Goal: Task Accomplishment & Management: Complete application form

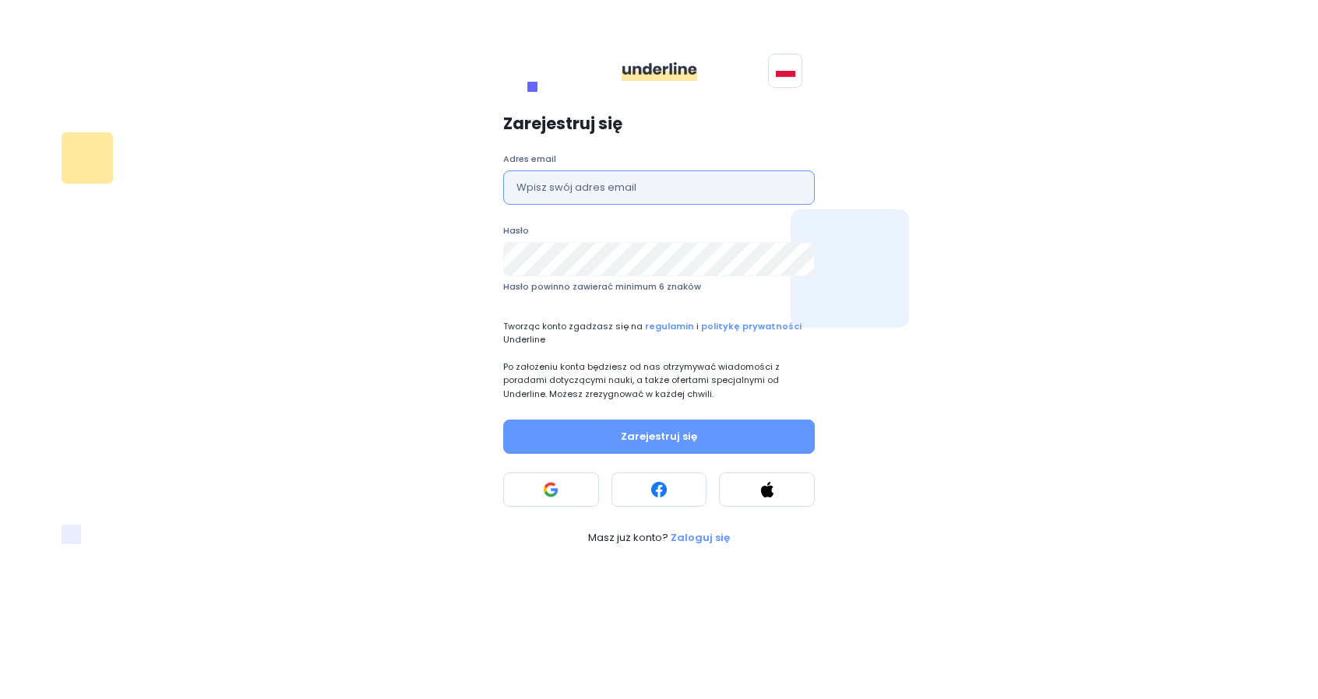
click at [689, 186] on input "text" at bounding box center [659, 188] width 312 height 34
type input "[EMAIL_ADDRESS][DOMAIN_NAME]"
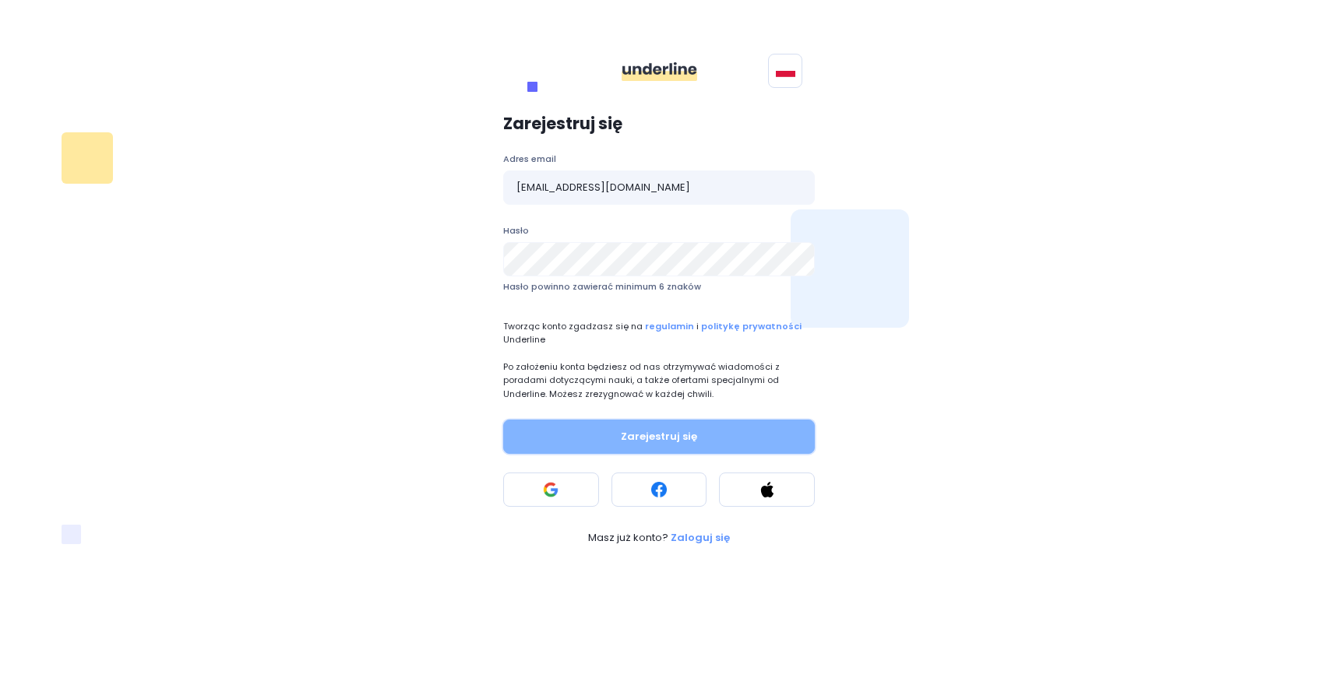
click at [645, 440] on button "Zarejestruj się" at bounding box center [659, 437] width 312 height 34
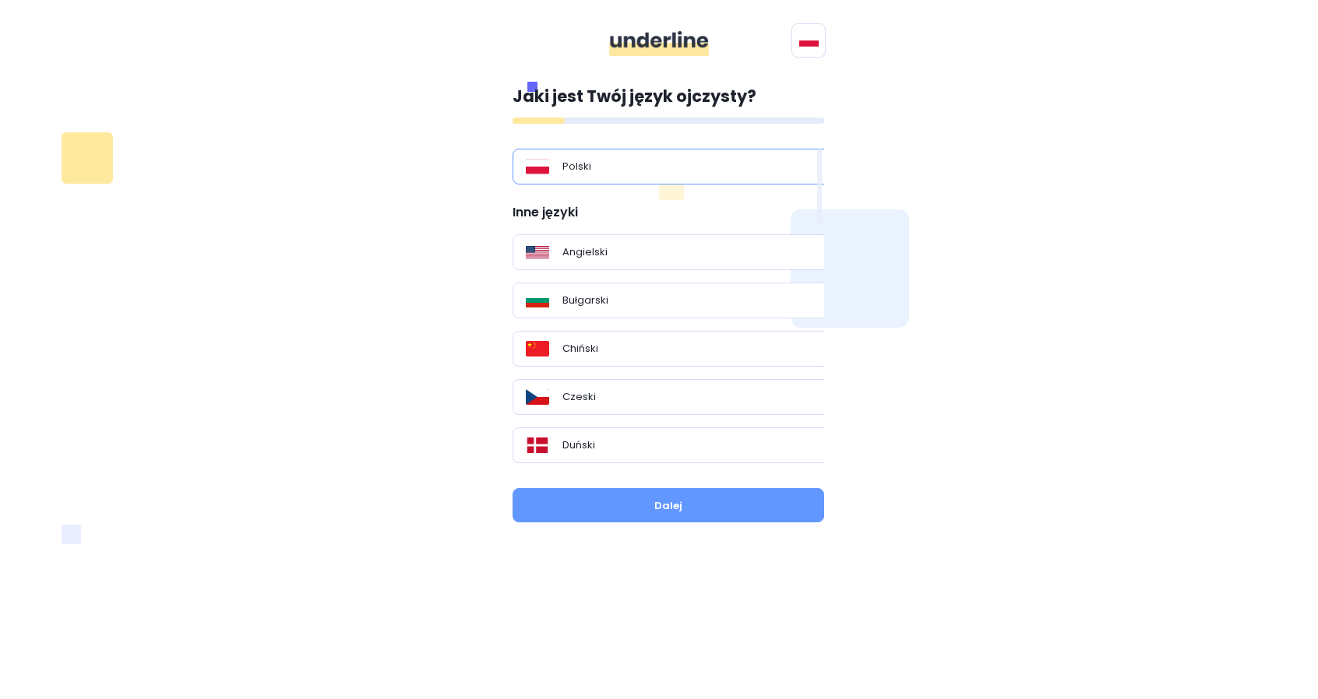
click at [597, 155] on div "Polski" at bounding box center [674, 167] width 323 height 36
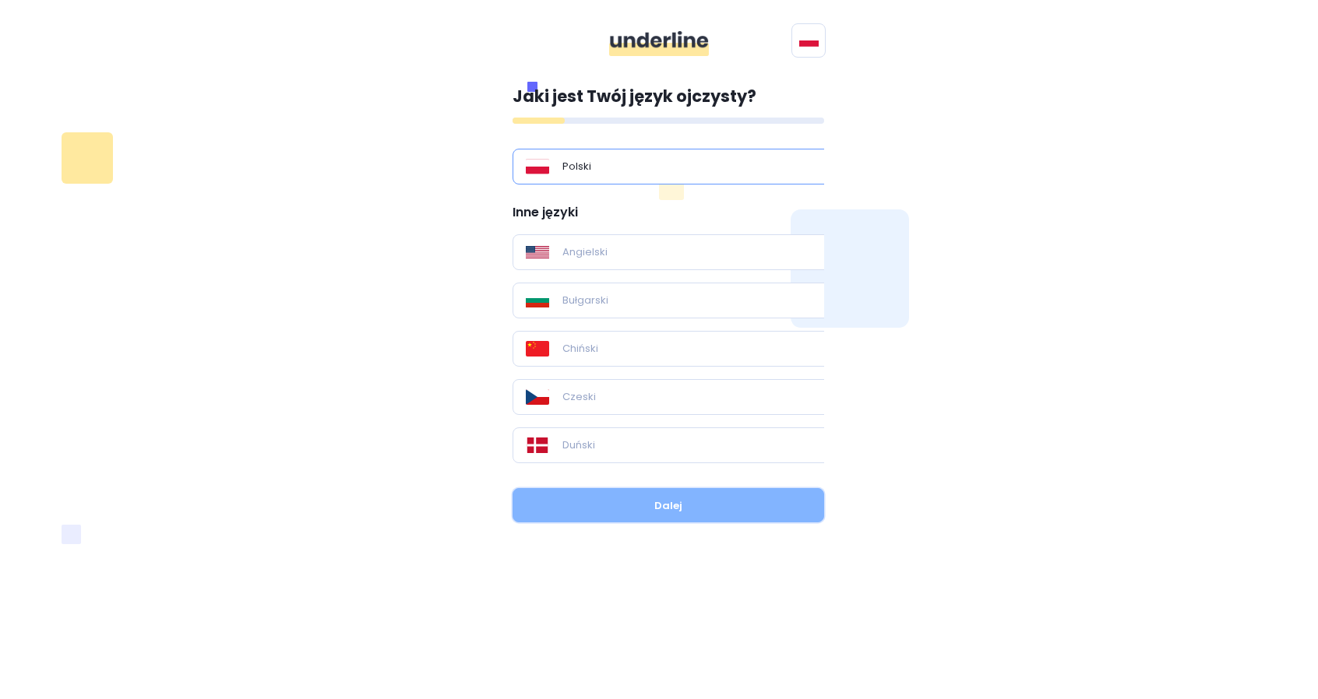
click at [692, 498] on button "Dalej" at bounding box center [669, 505] width 312 height 34
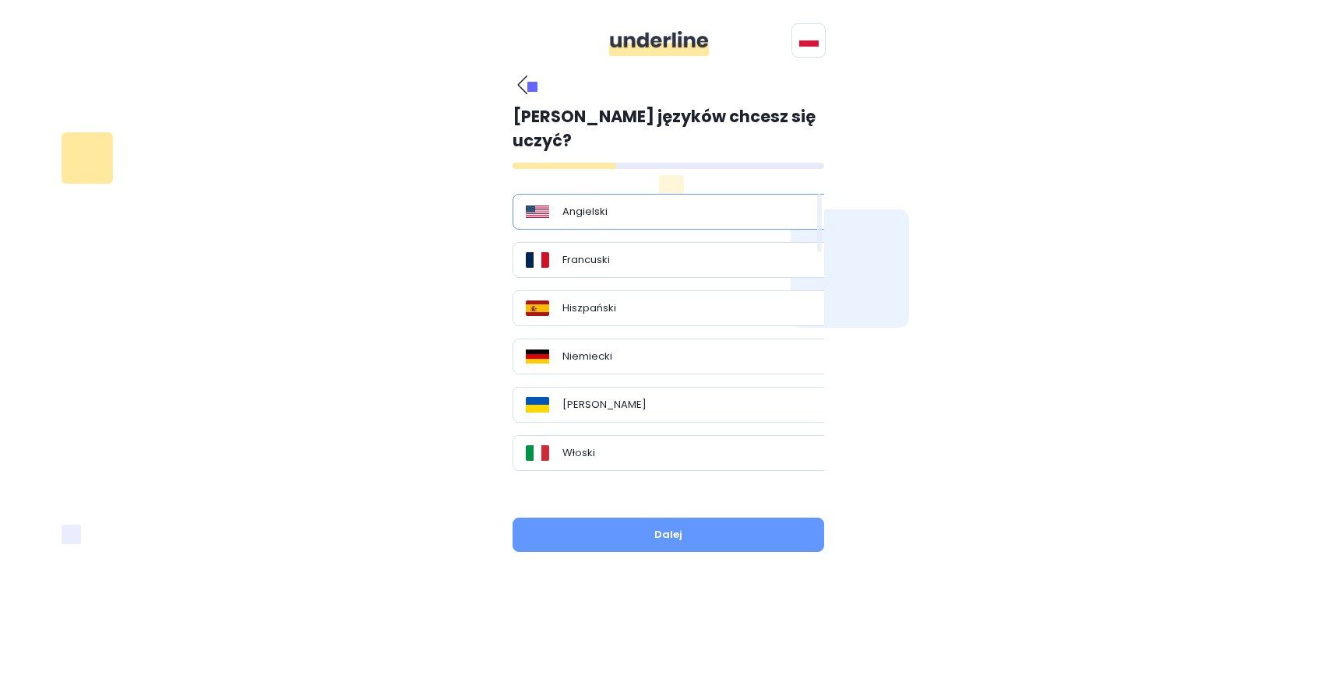
click at [615, 204] on div "Angielski" at bounding box center [674, 212] width 297 height 16
click at [619, 252] on div "Francuski" at bounding box center [674, 260] width 297 height 16
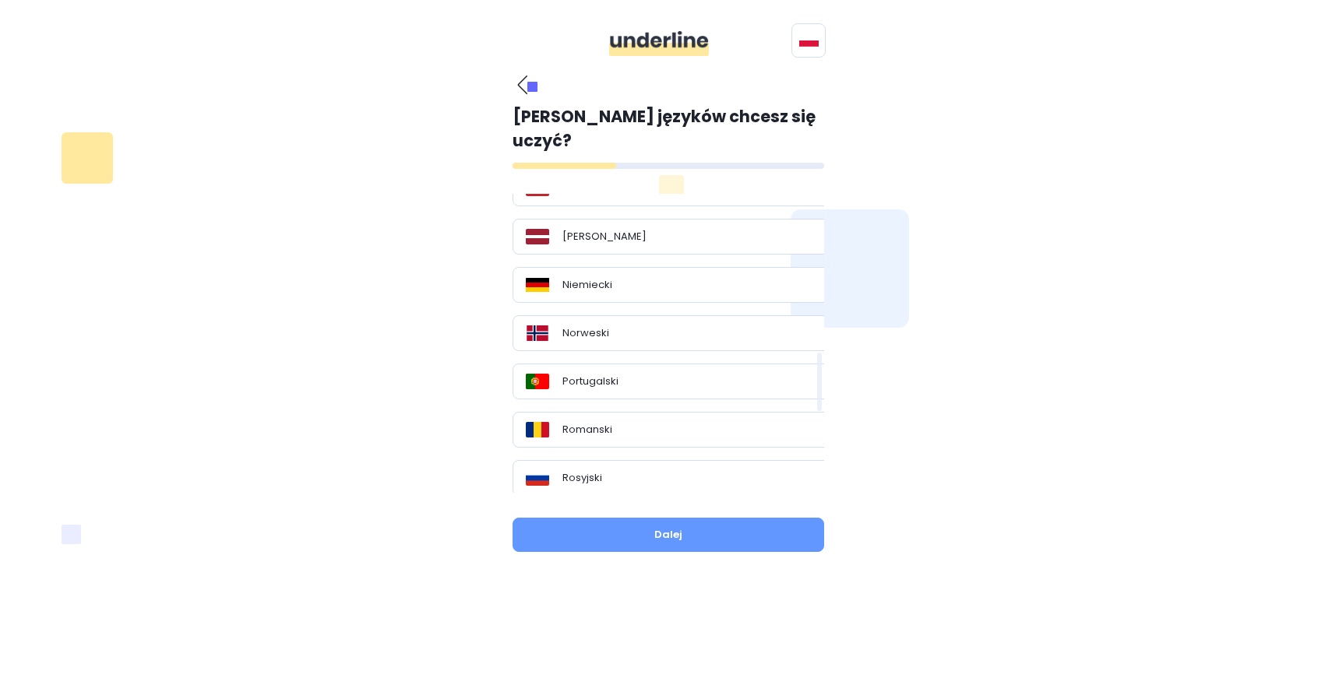
scroll to position [935, 0]
click at [615, 369] on p "Portugalski" at bounding box center [590, 377] width 56 height 16
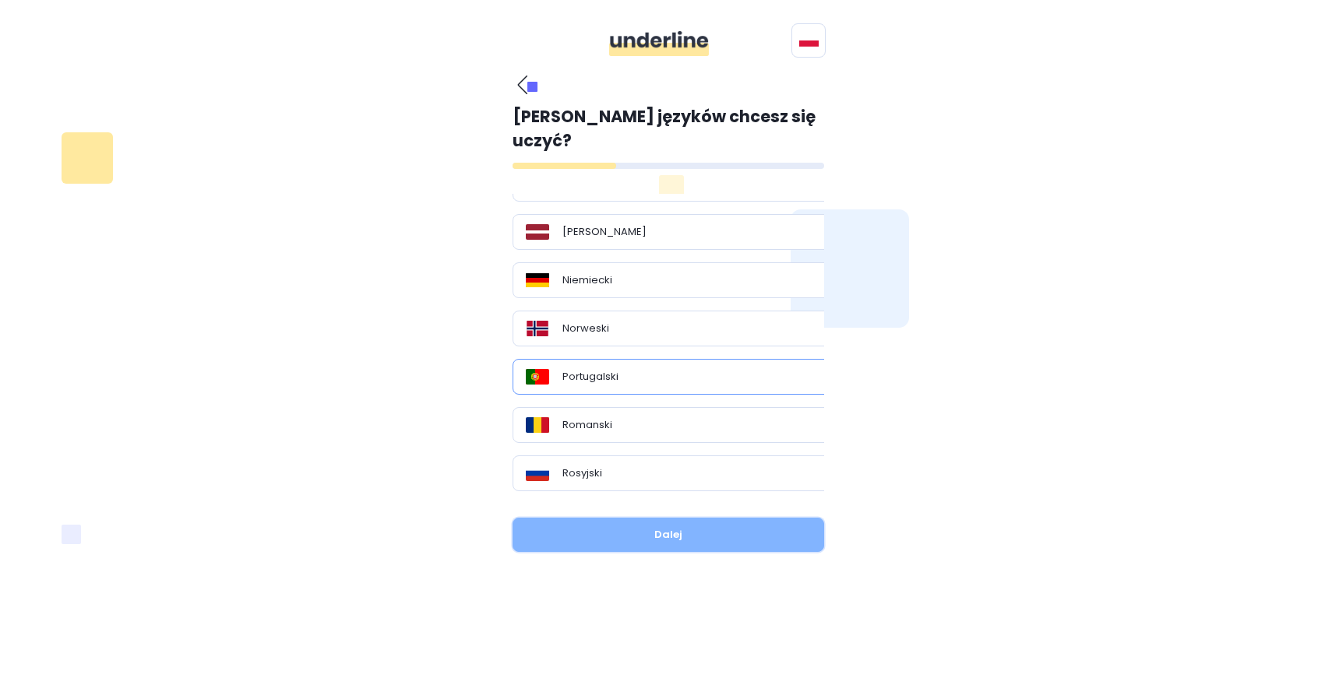
click at [718, 518] on button "Dalej" at bounding box center [669, 535] width 312 height 34
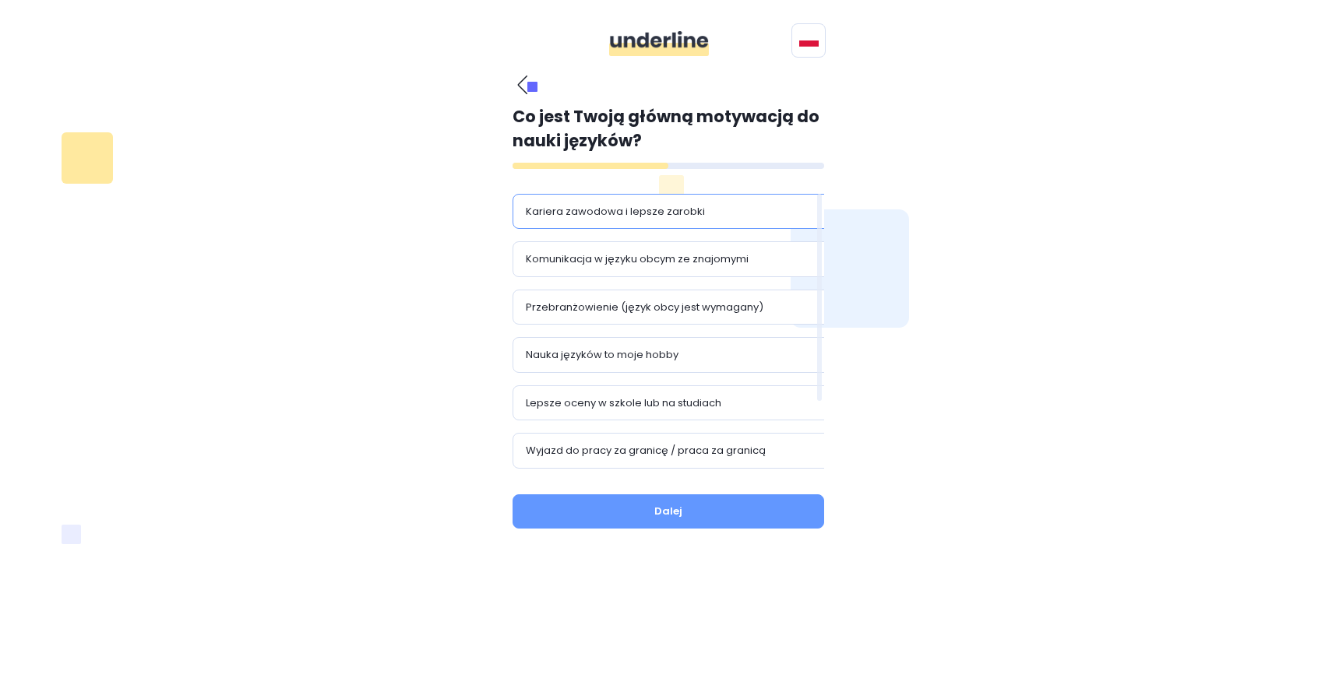
click at [687, 213] on p "Kariera zawodowa i lepsze zarobki" at bounding box center [615, 212] width 179 height 16
click at [696, 256] on p "Komunikacja w języku obcym ze znajomymi" at bounding box center [637, 260] width 223 height 16
click at [619, 294] on div "Przebranżowienie (język obcy jest wymagany)" at bounding box center [674, 308] width 323 height 36
click at [614, 354] on p "Nauka języków to moje hobby" at bounding box center [602, 355] width 153 height 16
click at [629, 410] on div "Lepsze oceny w szkole lub na studiach" at bounding box center [674, 404] width 323 height 36
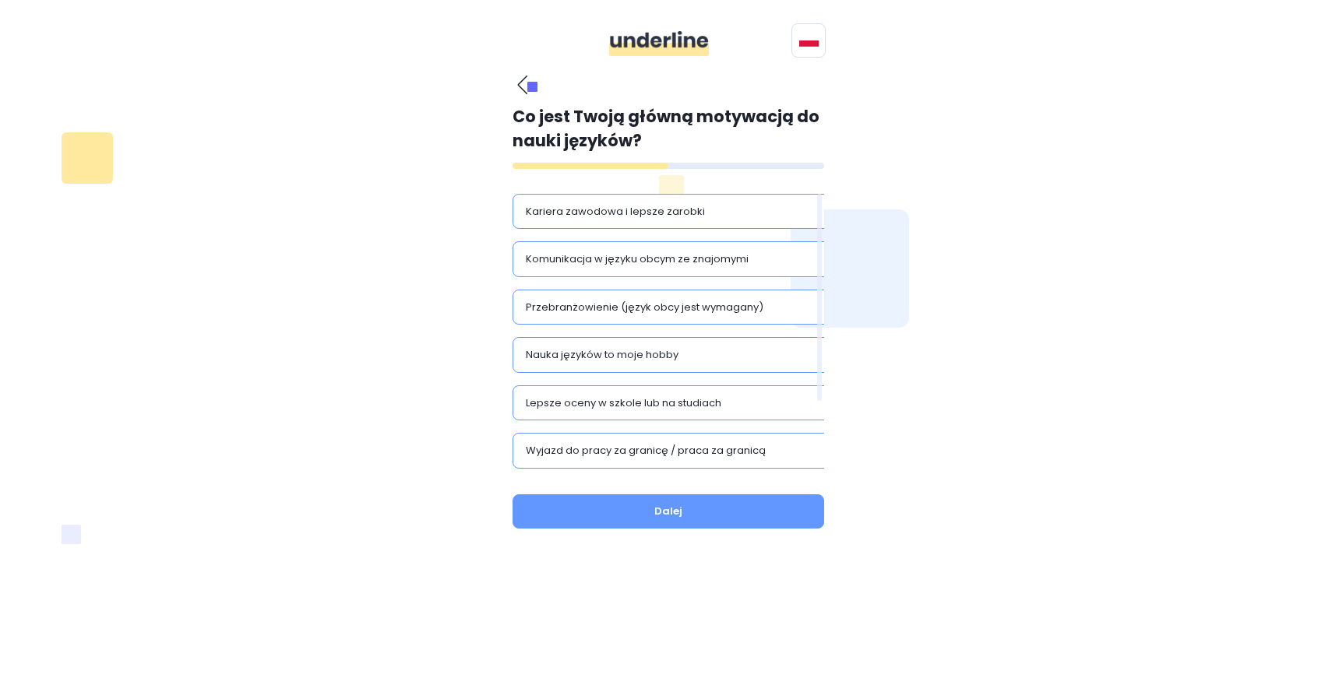
click at [657, 437] on div "Wyjazd do pracy za granicę / praca za granicą" at bounding box center [674, 451] width 323 height 36
click at [599, 519] on button "Dalej" at bounding box center [669, 512] width 312 height 34
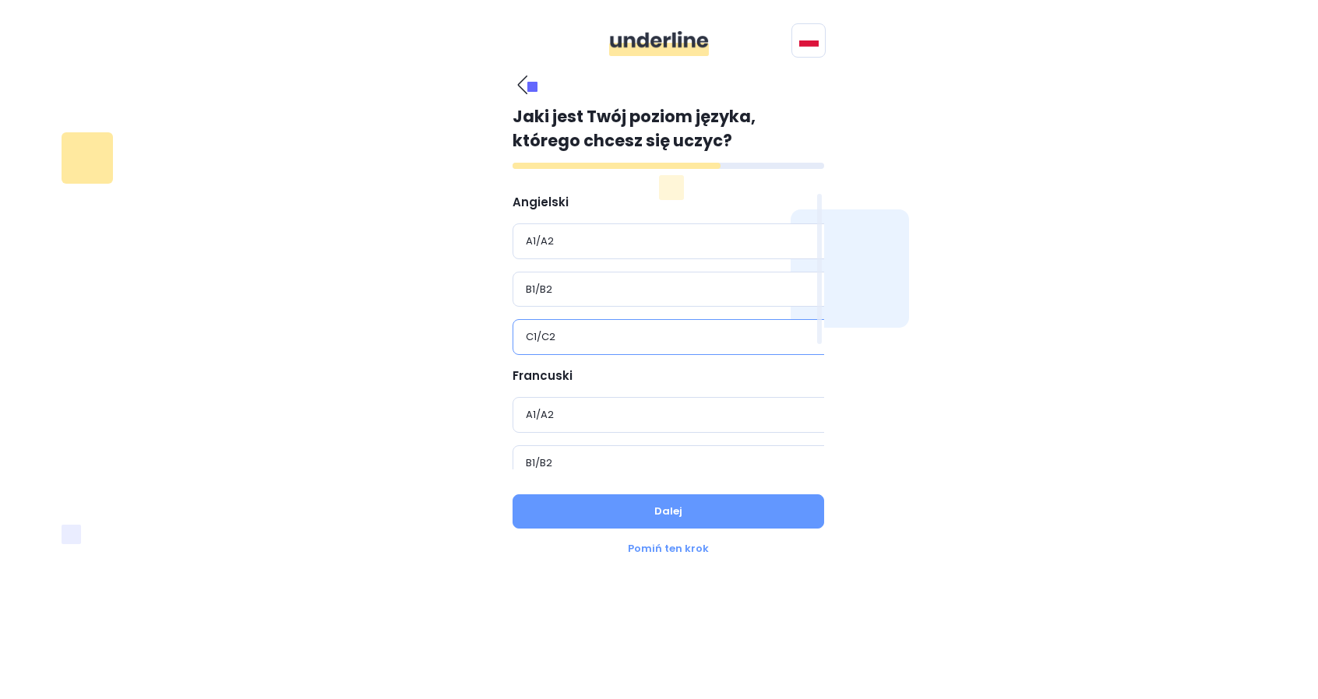
click at [573, 339] on div "C1/C2" at bounding box center [674, 337] width 297 height 16
click at [666, 305] on div "B1/B2" at bounding box center [674, 308] width 297 height 16
click at [663, 401] on div "B1/B2" at bounding box center [674, 409] width 297 height 16
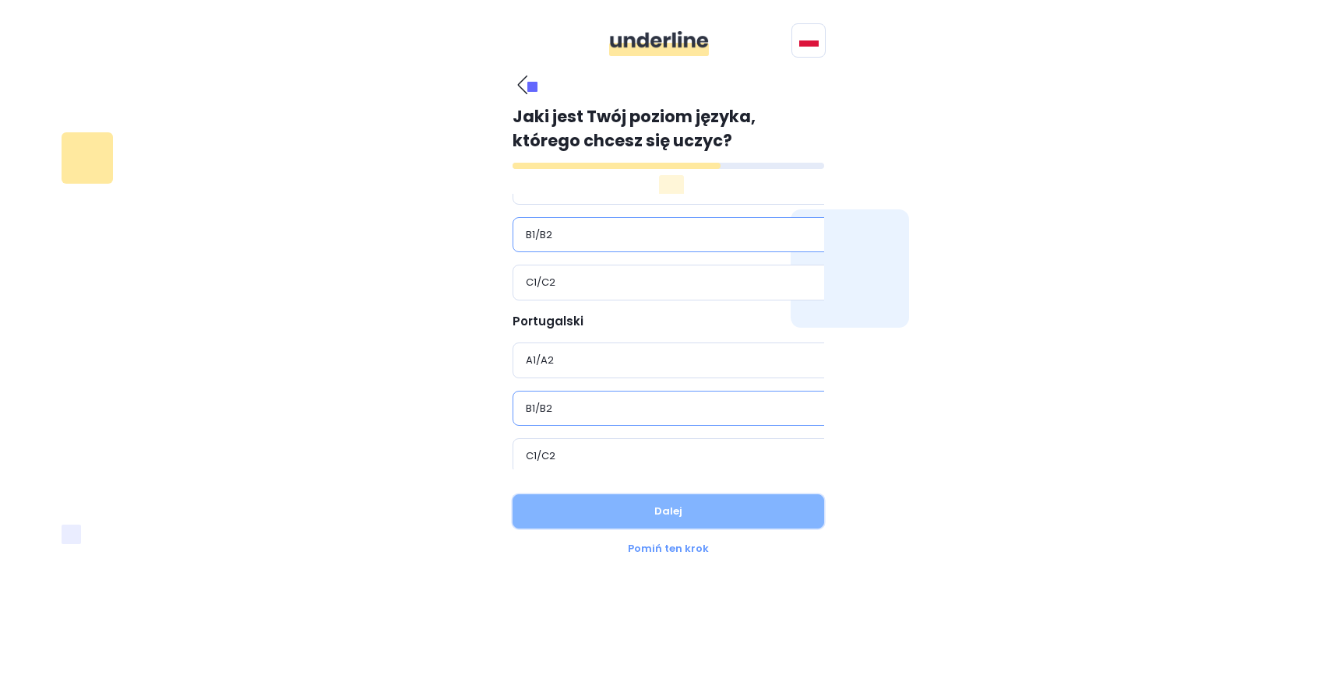
click at [704, 513] on button "Dalej" at bounding box center [669, 512] width 312 height 34
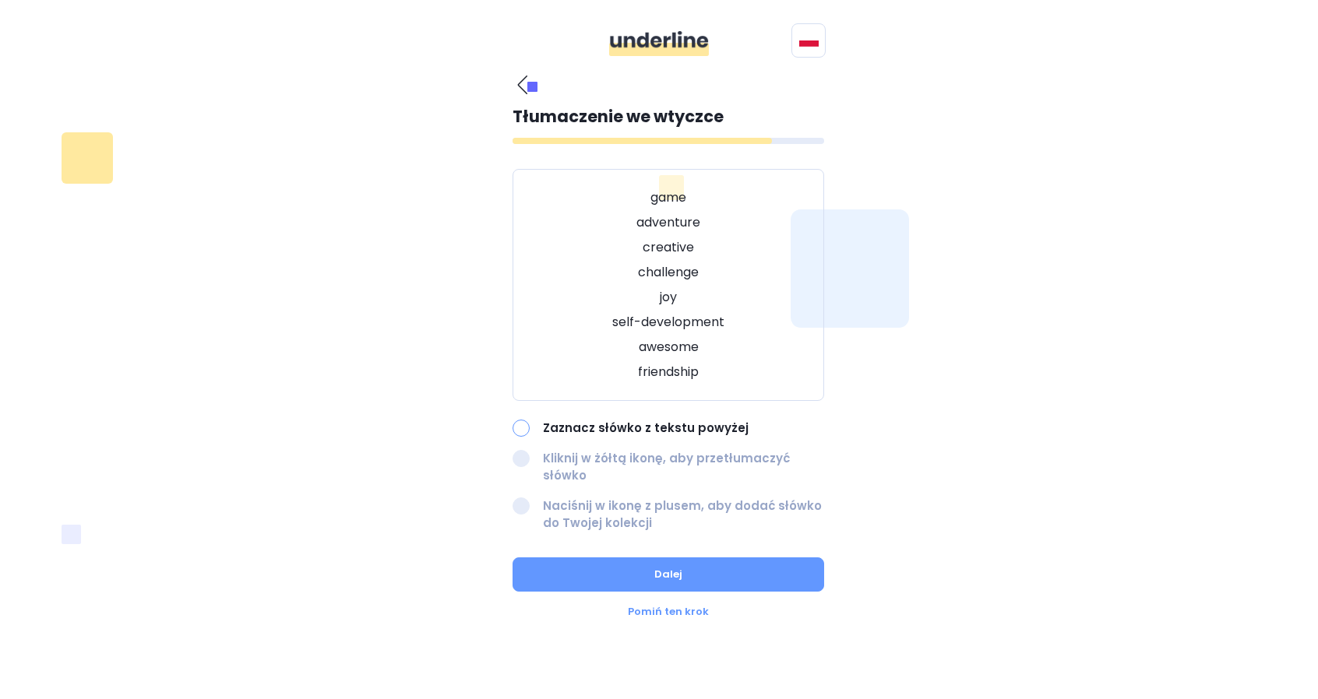
click at [664, 198] on p "game" at bounding box center [668, 197] width 273 height 19
drag, startPoint x: 657, startPoint y: 199, endPoint x: 718, endPoint y: 191, distance: 62.0
click at [718, 191] on p "game" at bounding box center [668, 197] width 273 height 19
click at [724, 203] on p "game" at bounding box center [668, 197] width 273 height 19
click at [519, 453] on div at bounding box center [521, 458] width 17 height 17
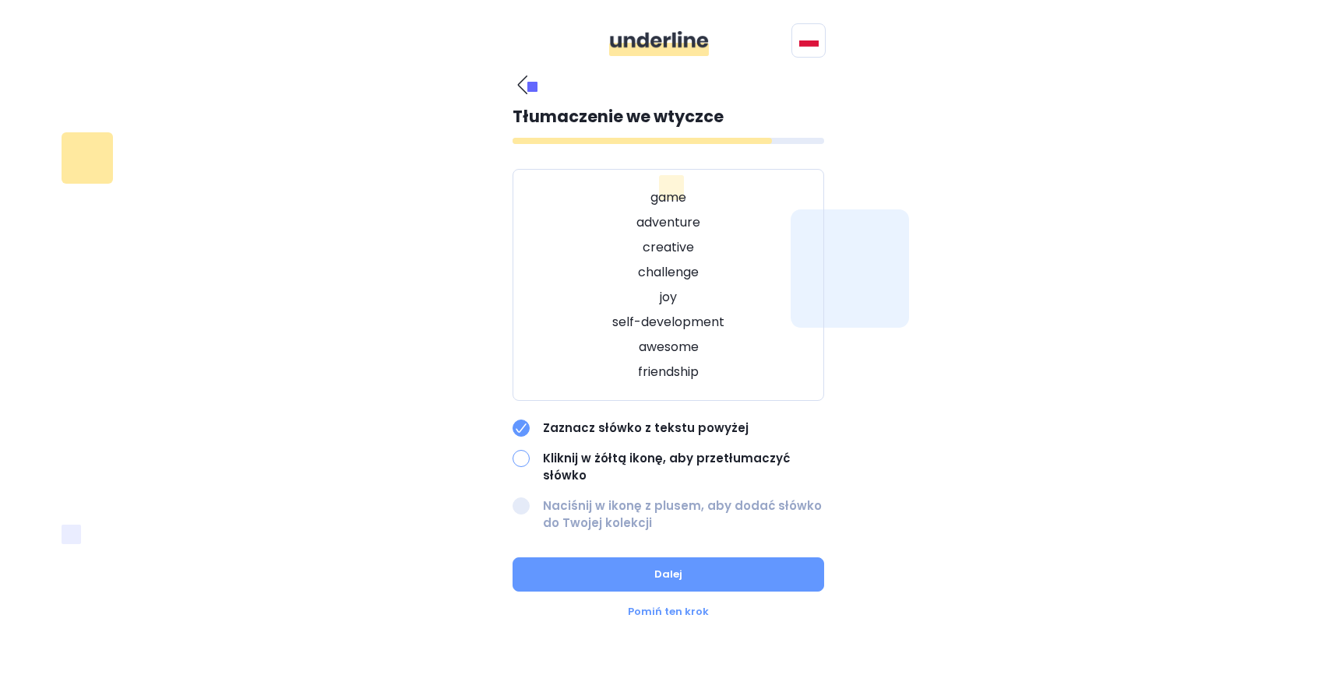
click at [650, 190] on p "game" at bounding box center [668, 197] width 273 height 19
drag, startPoint x: 521, startPoint y: 457, endPoint x: 556, endPoint y: 361, distance: 102.7
click at [521, 456] on div at bounding box center [521, 458] width 17 height 17
click at [650, 234] on div "game adventure creative challenge joy self-development awesome friendship" at bounding box center [669, 285] width 312 height 232
click at [656, 203] on p "game" at bounding box center [668, 197] width 273 height 19
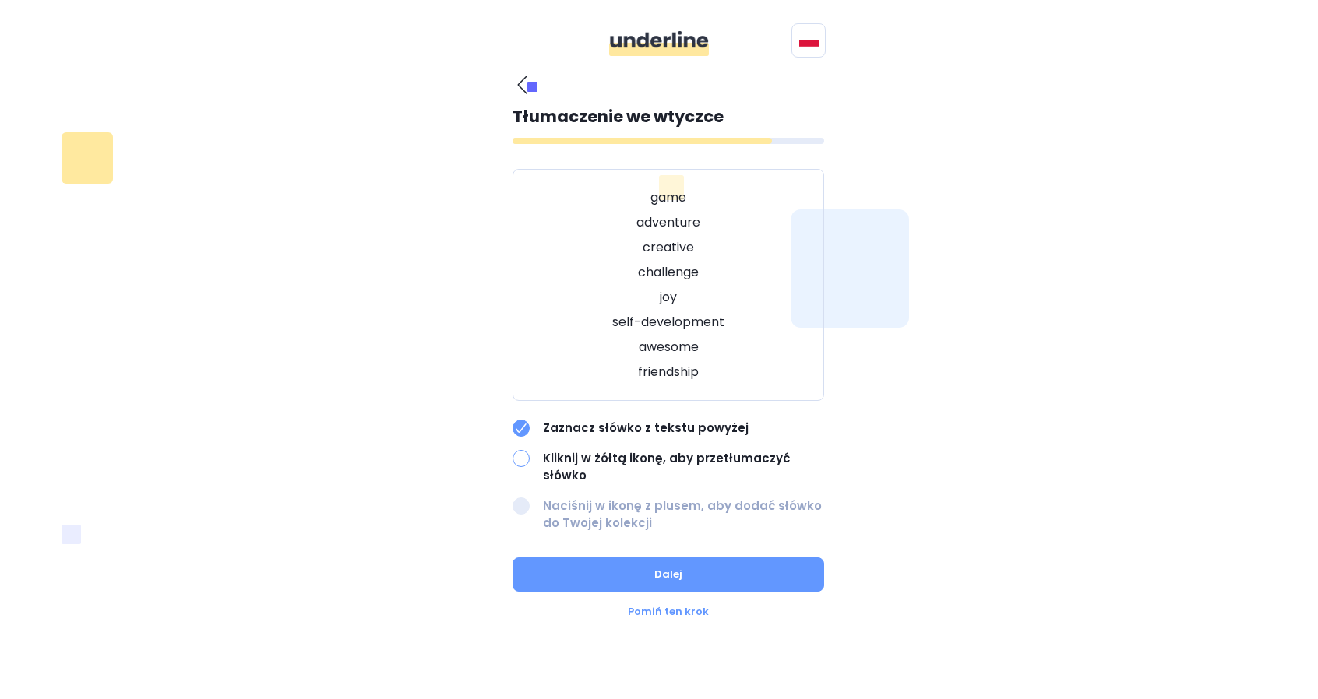
click at [659, 192] on p "game" at bounding box center [668, 197] width 273 height 19
click at [597, 273] on p "challenge" at bounding box center [668, 272] width 273 height 19
click at [514, 498] on div at bounding box center [521, 506] width 17 height 17
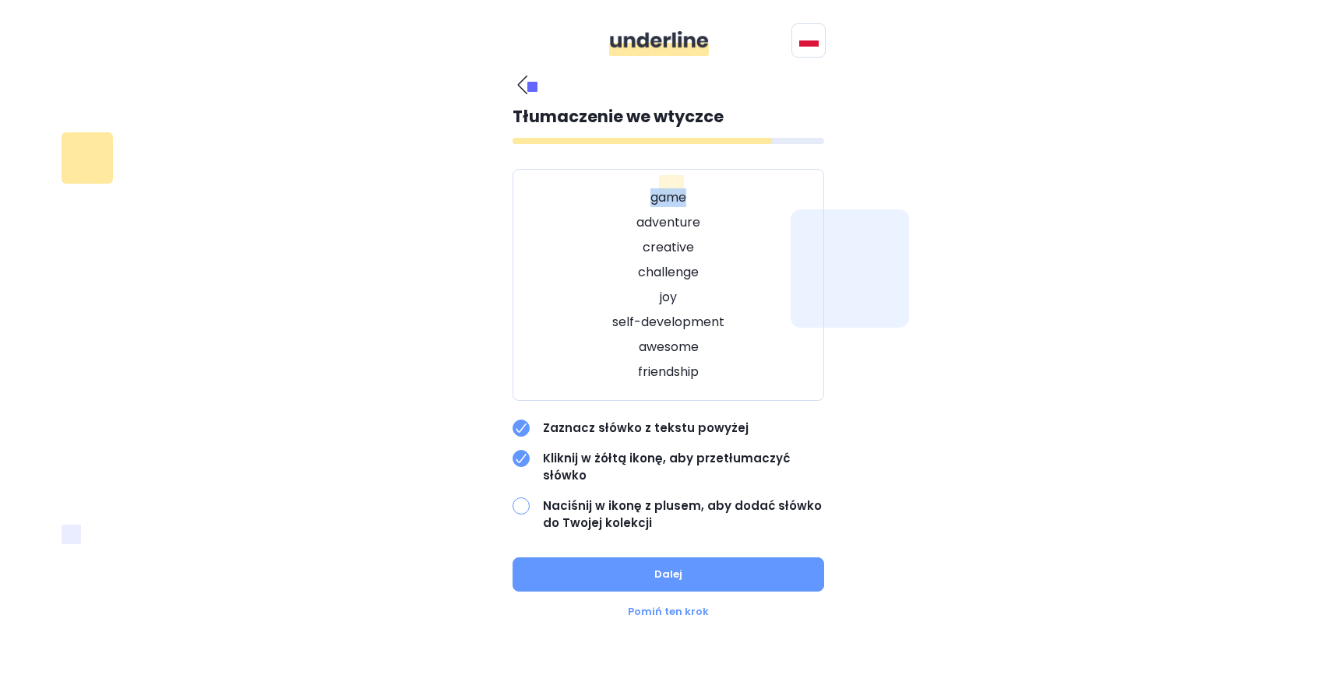
drag, startPoint x: 647, startPoint y: 195, endPoint x: 710, endPoint y: 198, distance: 63.2
click at [710, 198] on p "game" at bounding box center [668, 197] width 273 height 19
drag, startPoint x: 661, startPoint y: 190, endPoint x: 597, endPoint y: 206, distance: 65.9
click at [597, 206] on p "game" at bounding box center [668, 197] width 273 height 19
click at [754, 193] on p "game" at bounding box center [668, 197] width 273 height 19
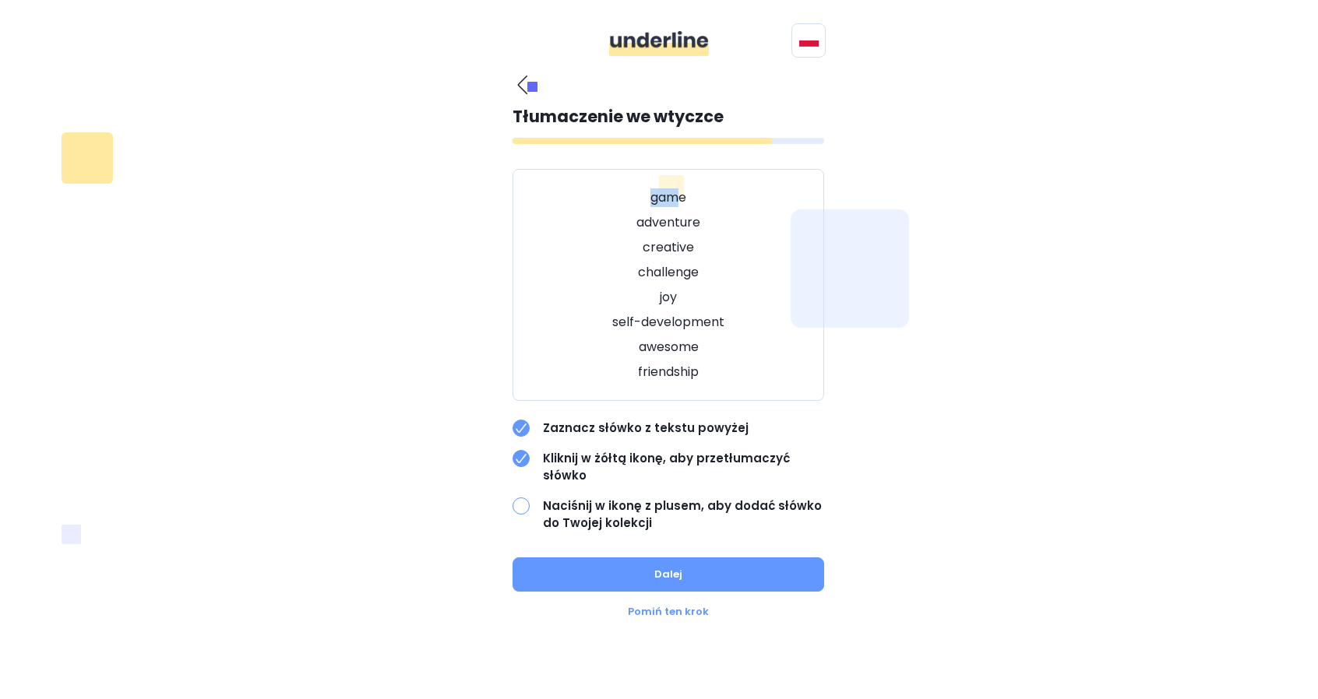
drag, startPoint x: 650, startPoint y: 195, endPoint x: 674, endPoint y: 191, distance: 23.7
click at [674, 191] on p "game" at bounding box center [668, 197] width 273 height 19
drag, startPoint x: 690, startPoint y: 190, endPoint x: 647, endPoint y: 202, distance: 44.4
click at [647, 202] on p "game" at bounding box center [668, 197] width 273 height 19
drag, startPoint x: 667, startPoint y: 197, endPoint x: 616, endPoint y: 239, distance: 65.8
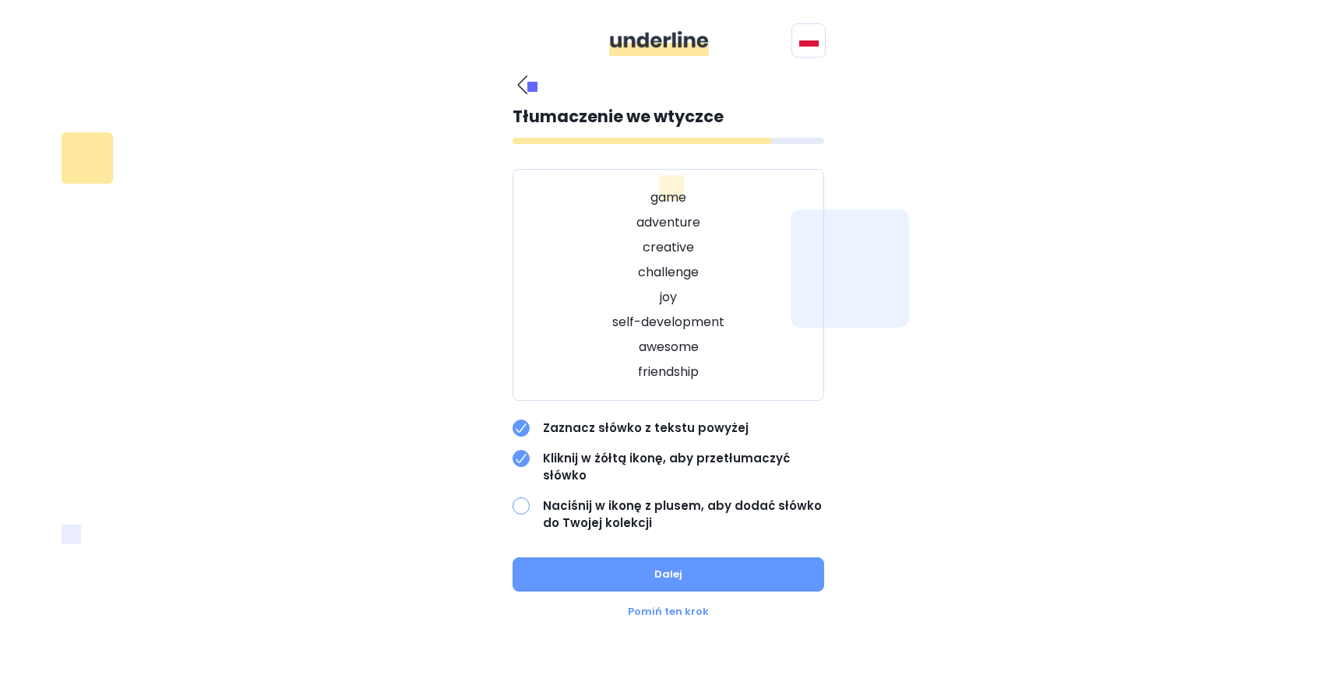
click at [616, 237] on div "game adventure creative challenge joy self-development awesome friendship" at bounding box center [669, 285] width 312 height 232
drag, startPoint x: 602, startPoint y: 129, endPoint x: 698, endPoint y: 119, distance: 96.3
click at [661, 119] on div "Tłumaczenie we wtyczce game adventure creative challenge joy self-development a…" at bounding box center [669, 318] width 312 height 428
click at [724, 121] on p "Tłumaczenie we wtyczce" at bounding box center [669, 116] width 312 height 25
drag, startPoint x: 527, startPoint y: 119, endPoint x: 710, endPoint y: 101, distance: 183.9
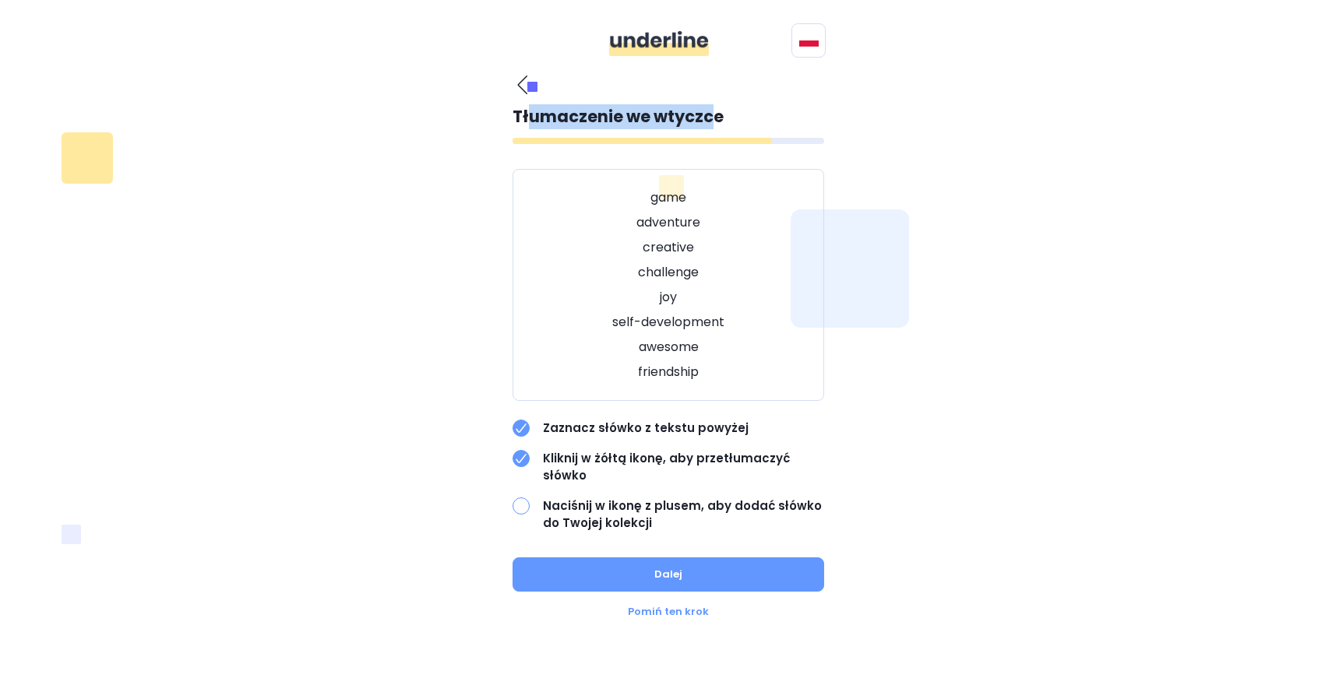
click at [710, 101] on div "Tłumaczenie we wtyczce game adventure creative challenge joy self-development a…" at bounding box center [669, 347] width 312 height 545
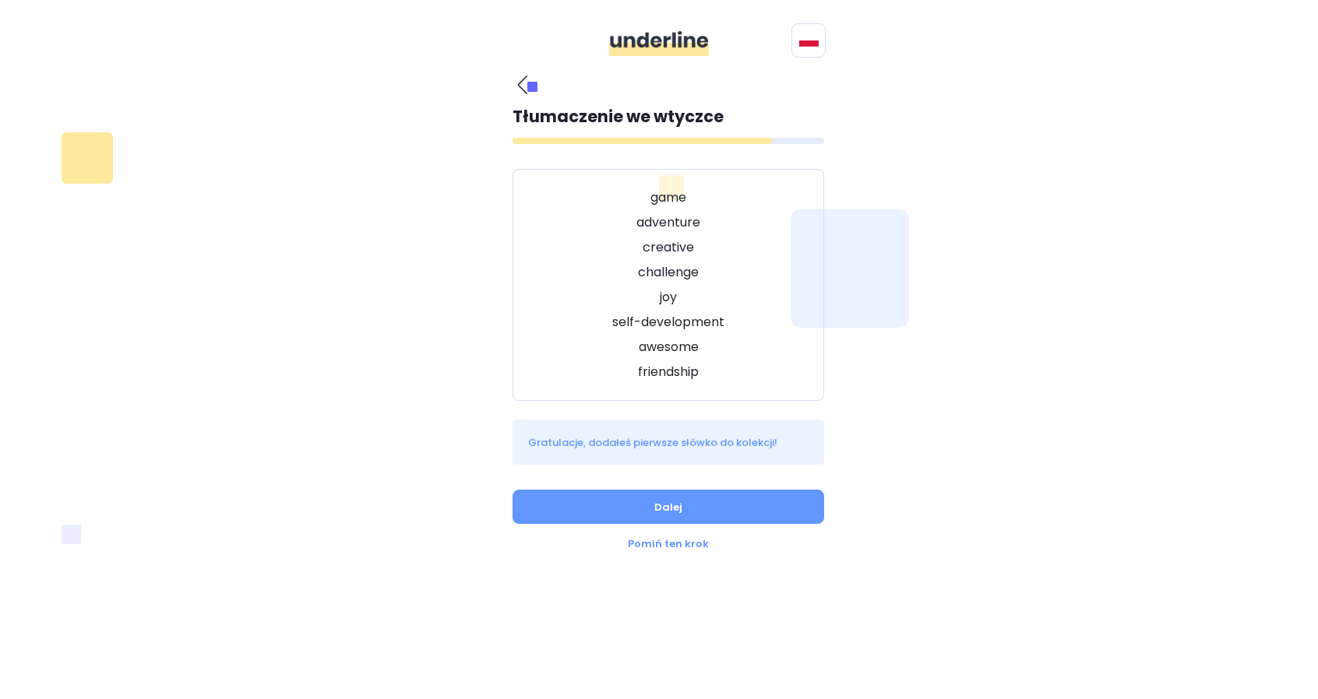
click at [960, 432] on div "Jaki jest Twój język ojczysty? Polski Inne języki Angielski Bułgarski Chiński C…" at bounding box center [659, 313] width 1066 height 496
click at [697, 499] on button "Dalej" at bounding box center [669, 507] width 312 height 34
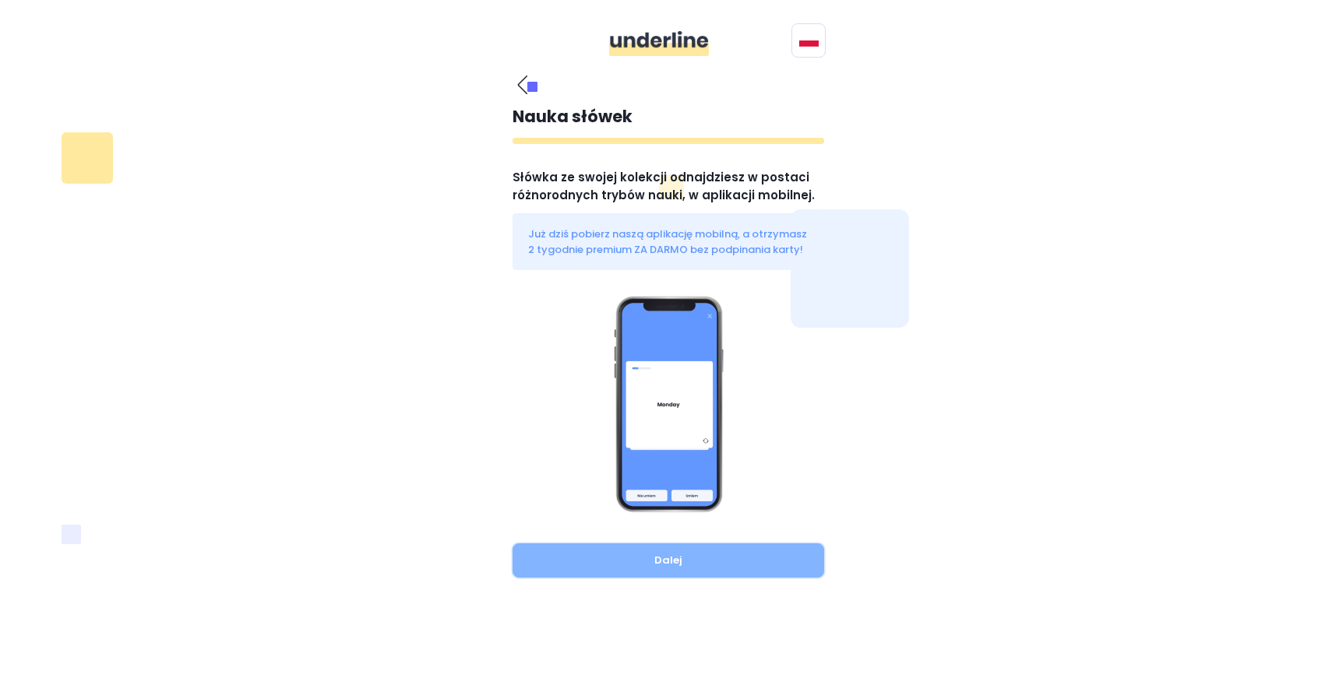
click at [675, 561] on button "Dalej" at bounding box center [669, 561] width 312 height 34
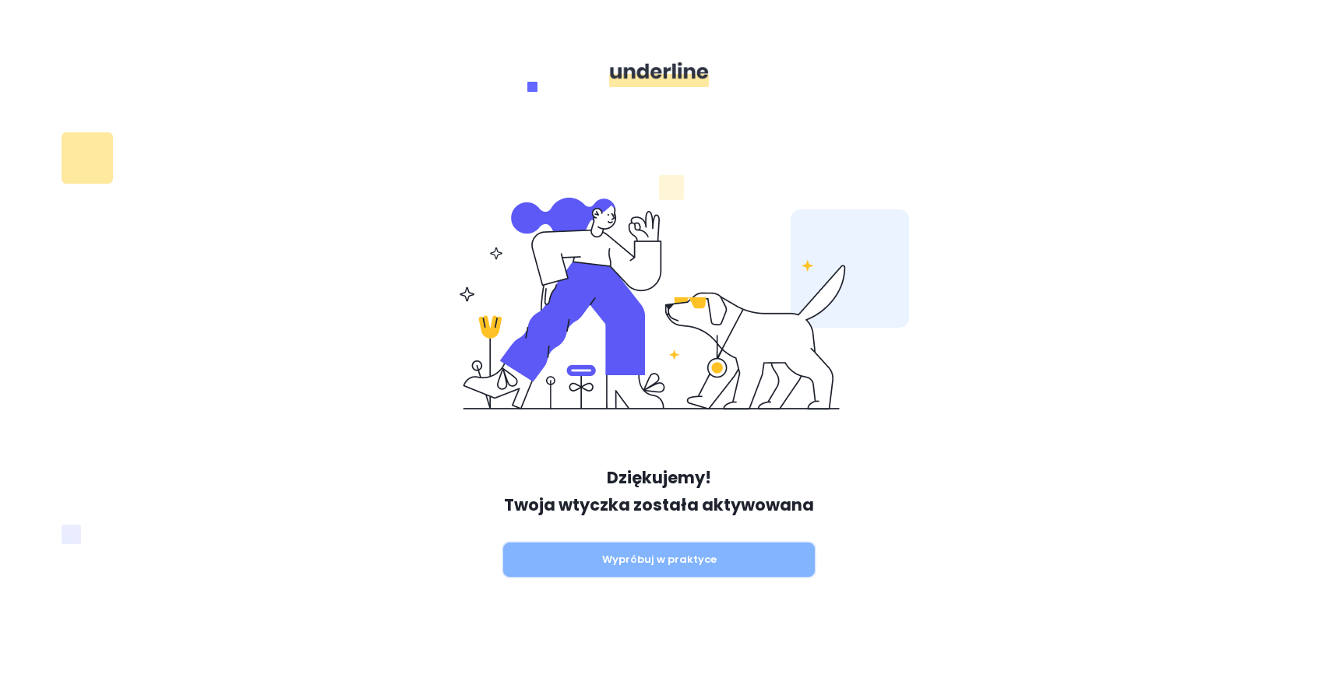
click at [657, 558] on button "Wypróbuj w praktyce" at bounding box center [659, 560] width 312 height 34
